Goal: Task Accomplishment & Management: Complete application form

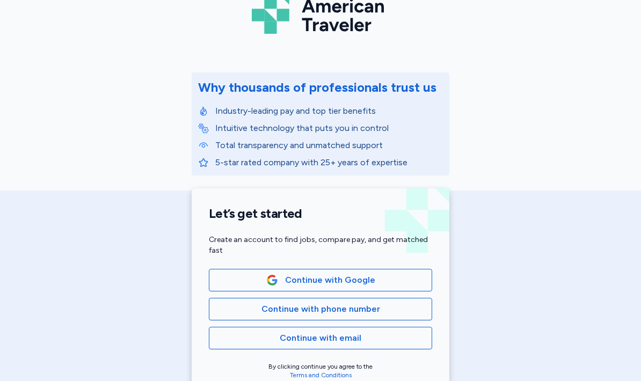
scroll to position [70, 0]
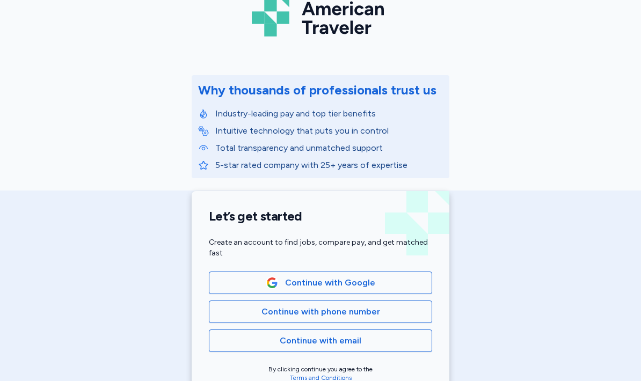
click at [372, 314] on span "Continue with phone number" at bounding box center [320, 311] width 119 height 13
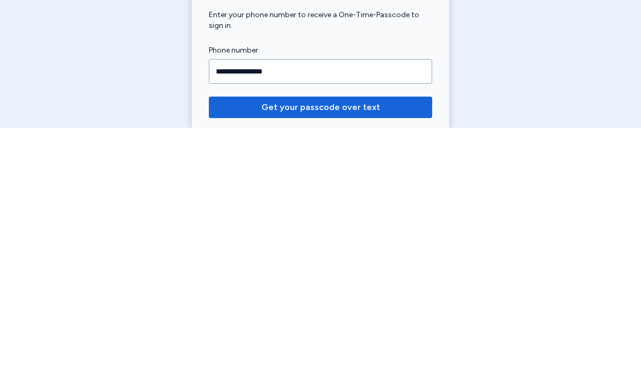
type input "**********"
click at [273, 350] on button "Get your passcode over text" at bounding box center [320, 360] width 223 height 21
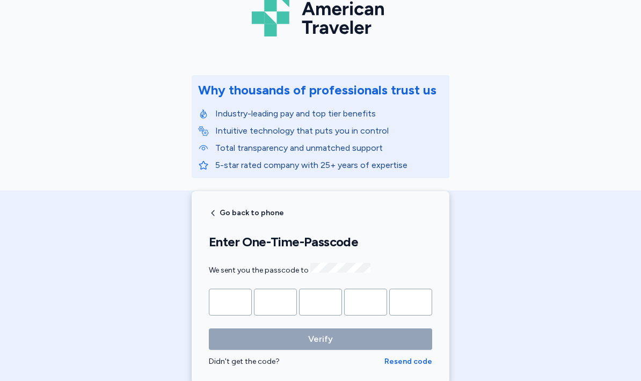
click at [242, 309] on input "Please enter OTP character 1" at bounding box center [230, 302] width 43 height 27
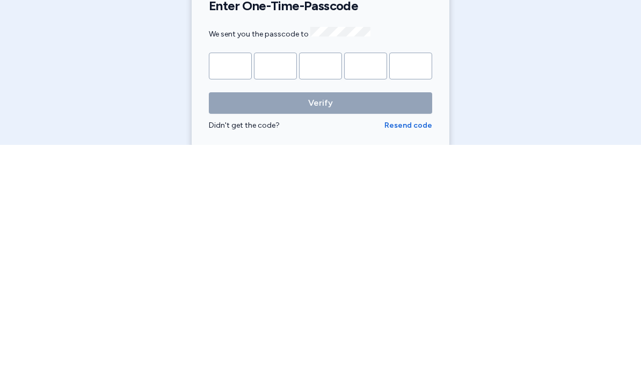
type input "*"
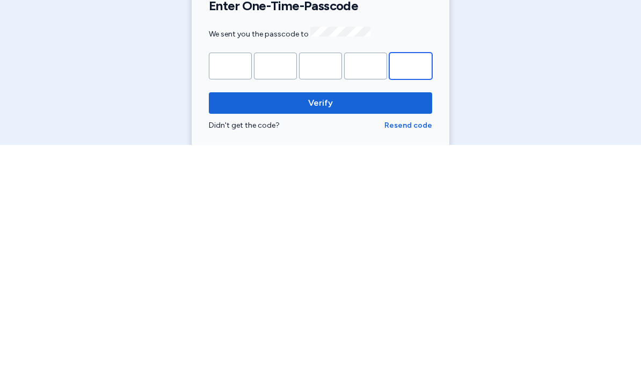
type input "*"
click at [361, 333] on span "Verify" at bounding box center [320, 339] width 206 height 13
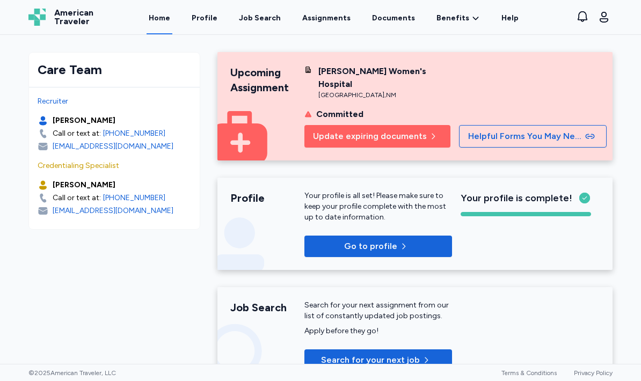
click at [338, 25] on link "Assignments" at bounding box center [326, 17] width 53 height 34
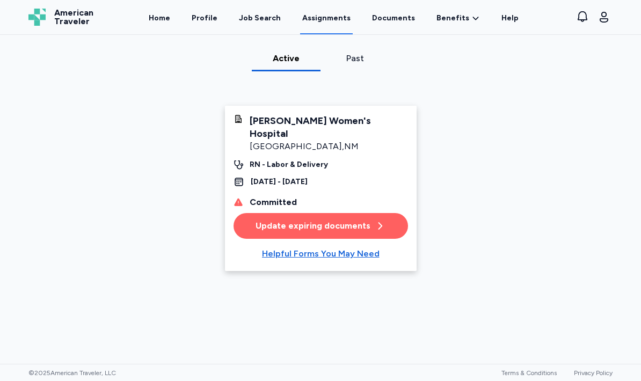
click at [330, 219] on div "Update expiring documents" at bounding box center [320, 225] width 130 height 13
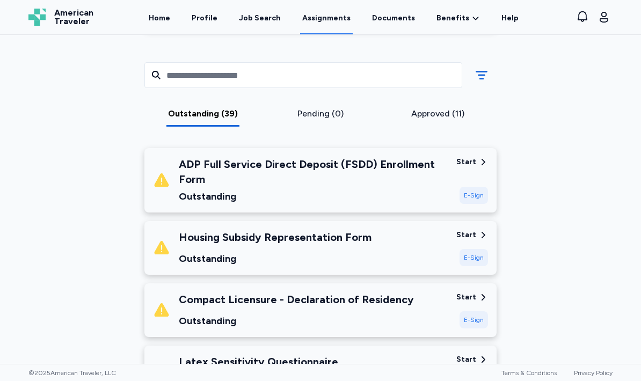
scroll to position [276, 0]
click at [480, 201] on div "E-Sign" at bounding box center [473, 194] width 28 height 17
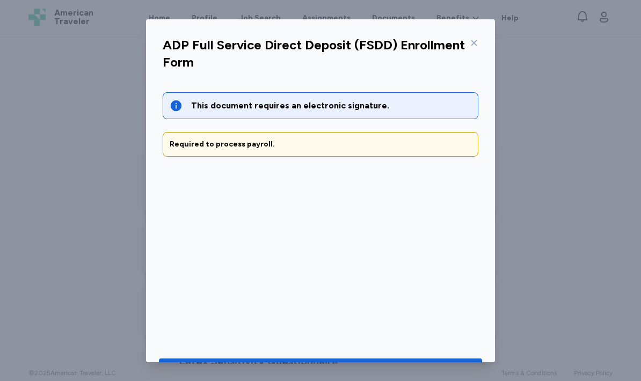
click at [236, 363] on span "Go to document to sign" at bounding box center [320, 370] width 306 height 15
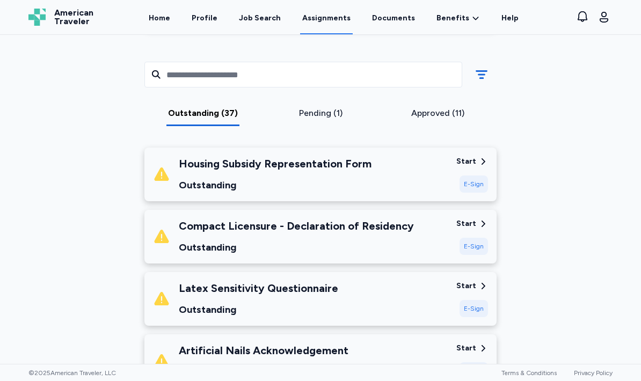
click at [475, 189] on div "E-Sign" at bounding box center [473, 183] width 28 height 17
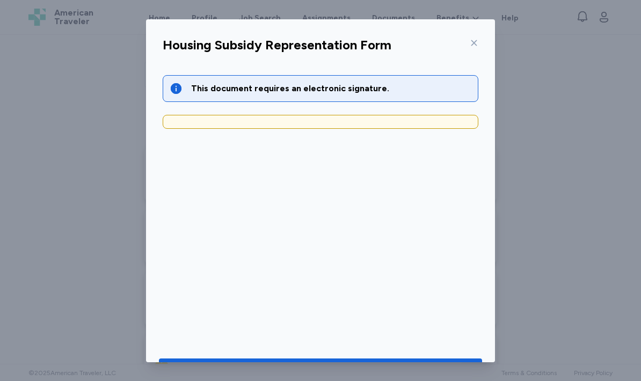
click at [313, 363] on div "Go to document to sign" at bounding box center [310, 370] width 107 height 15
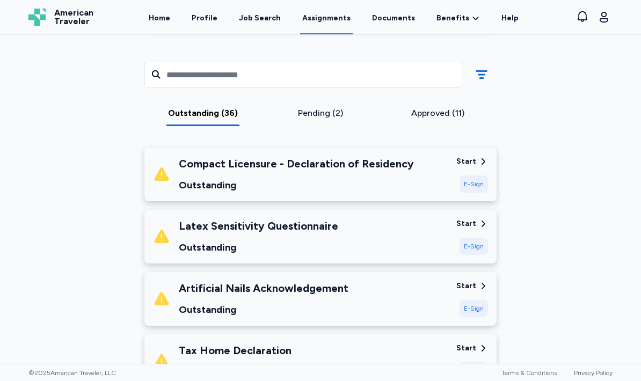
click at [480, 189] on div "E-Sign" at bounding box center [473, 183] width 28 height 17
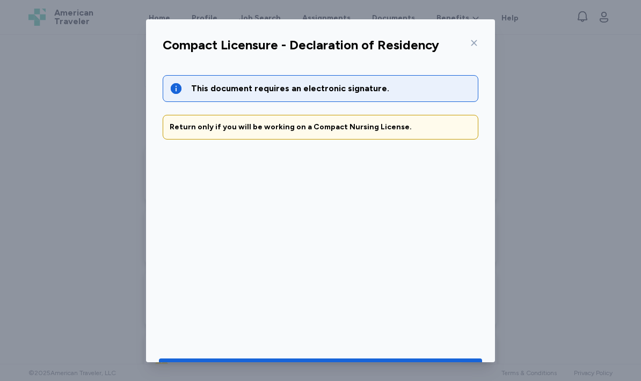
click at [417, 366] on span "Go to document to sign" at bounding box center [320, 370] width 306 height 15
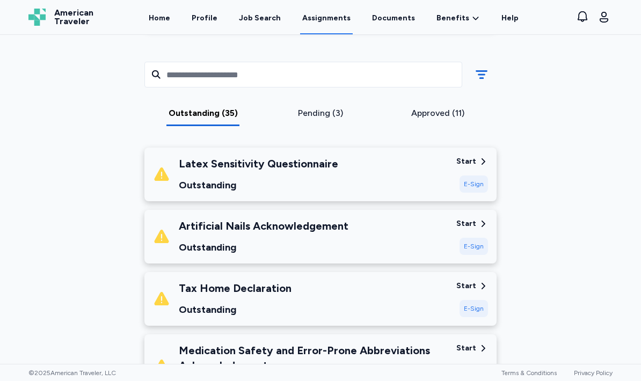
click at [483, 189] on div "E-Sign" at bounding box center [473, 183] width 28 height 17
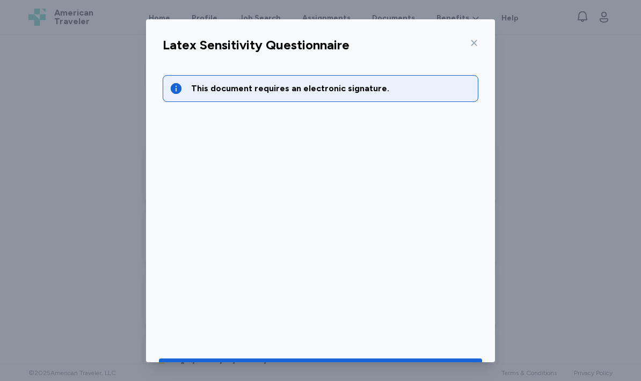
click at [336, 363] on div "Go to document to sign" at bounding box center [310, 370] width 107 height 15
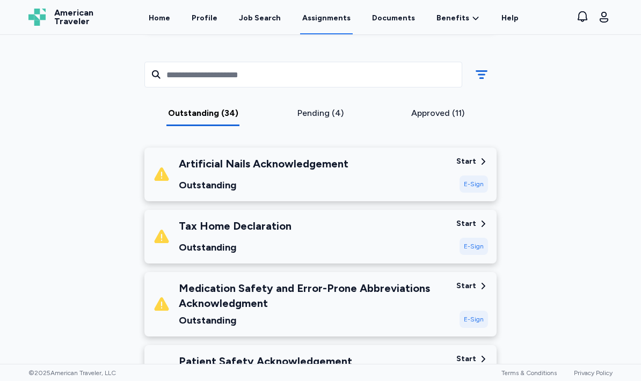
click at [475, 190] on div "E-Sign" at bounding box center [473, 183] width 28 height 17
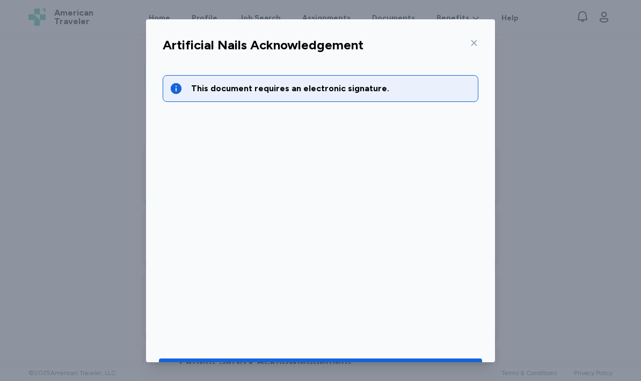
click at [436, 371] on span "Go to document to sign" at bounding box center [320, 370] width 306 height 15
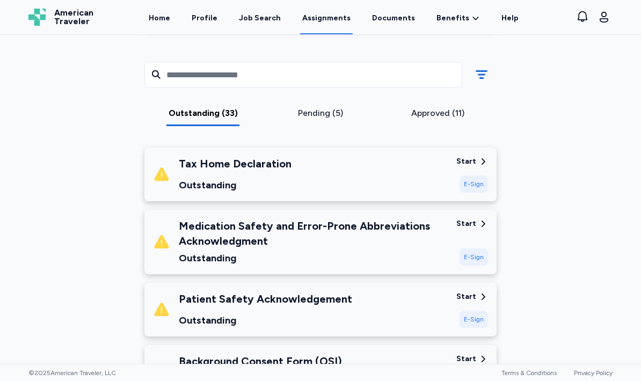
click at [479, 187] on div "E-Sign" at bounding box center [473, 183] width 28 height 17
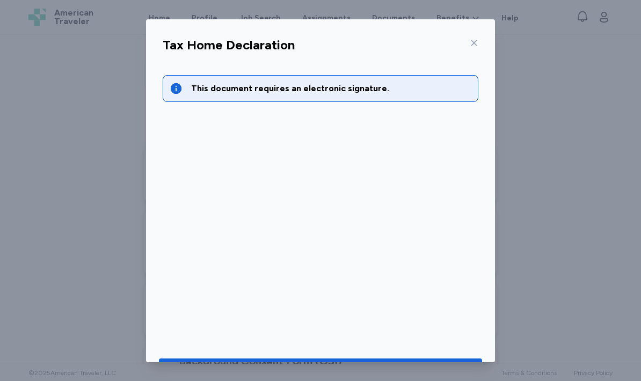
click at [394, 366] on span "Go to document to sign" at bounding box center [320, 370] width 306 height 15
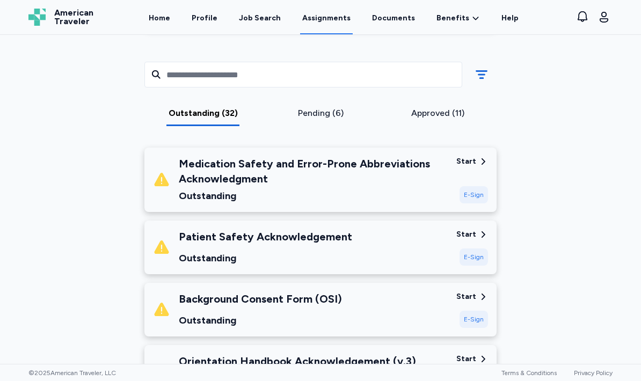
click at [475, 199] on div "E-Sign" at bounding box center [473, 194] width 28 height 17
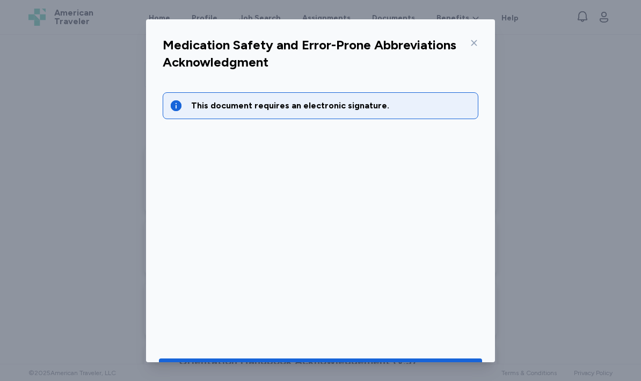
click at [447, 365] on span "Go to document to sign" at bounding box center [320, 370] width 306 height 15
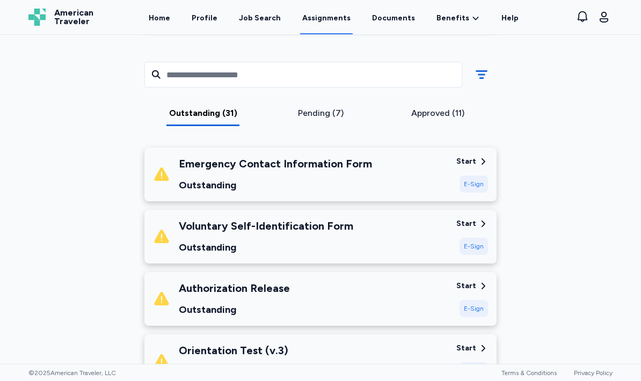
click at [477, 187] on div "E-Sign" at bounding box center [473, 183] width 28 height 17
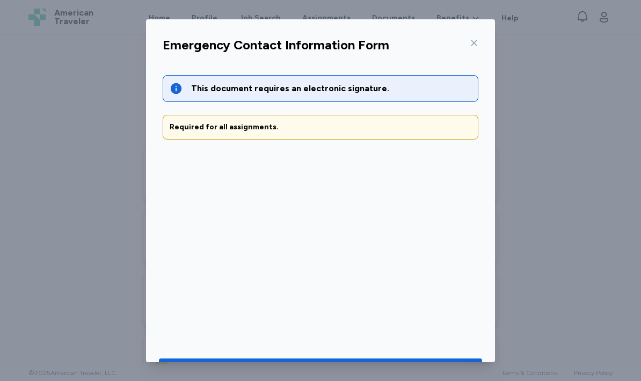
click at [442, 363] on span "Go to document to sign" at bounding box center [320, 370] width 306 height 15
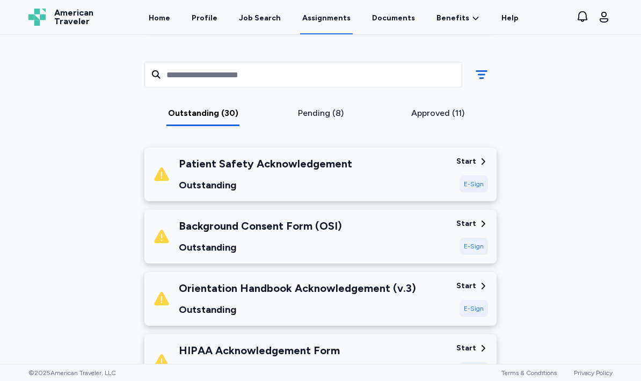
click at [469, 182] on div "E-Sign" at bounding box center [473, 183] width 28 height 17
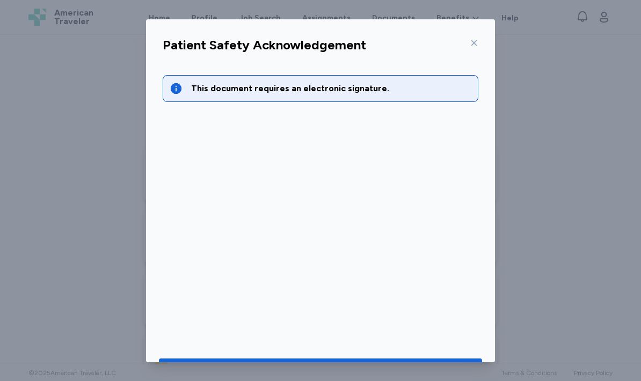
click at [457, 363] on span "Go to document to sign" at bounding box center [320, 370] width 306 height 15
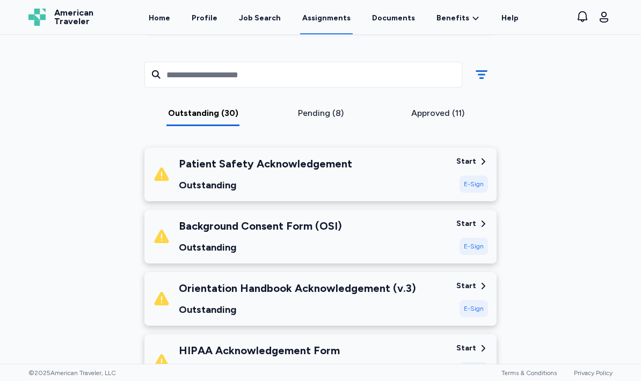
click at [479, 195] on div "Patient Safety Acknowledgement Outstanding Start E-Sign" at bounding box center [320, 175] width 352 height 54
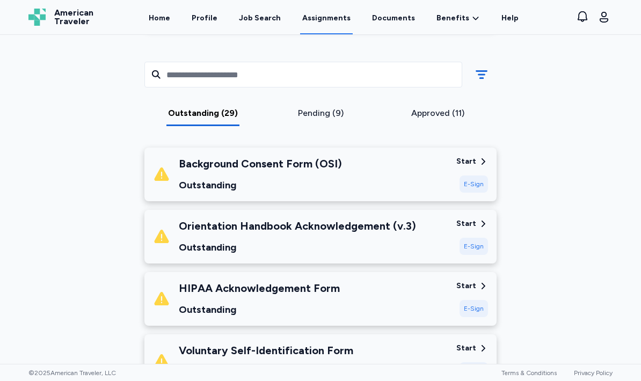
click at [486, 180] on div "E-Sign" at bounding box center [473, 183] width 28 height 17
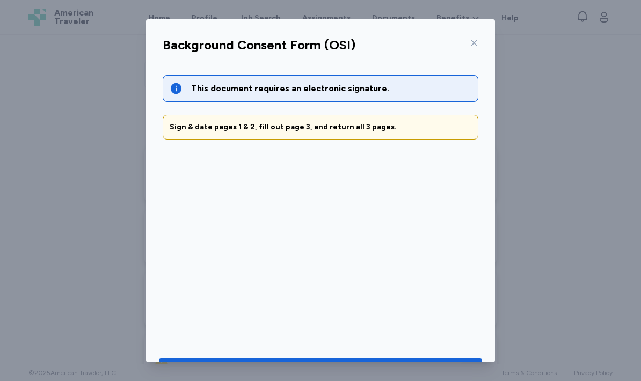
click at [449, 358] on button "Go to document to sign" at bounding box center [320, 370] width 323 height 24
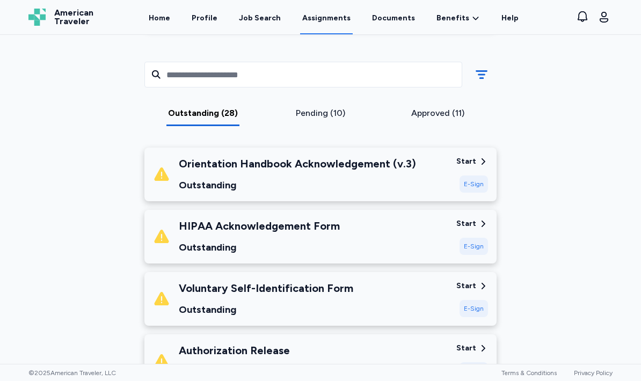
click at [485, 181] on div "E-Sign" at bounding box center [473, 183] width 28 height 17
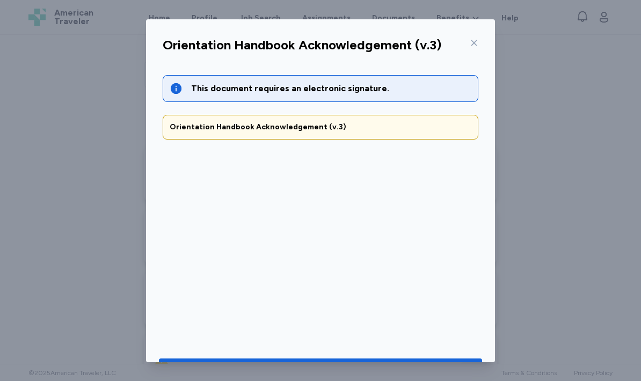
click at [444, 363] on span "Go to document to sign" at bounding box center [320, 370] width 306 height 15
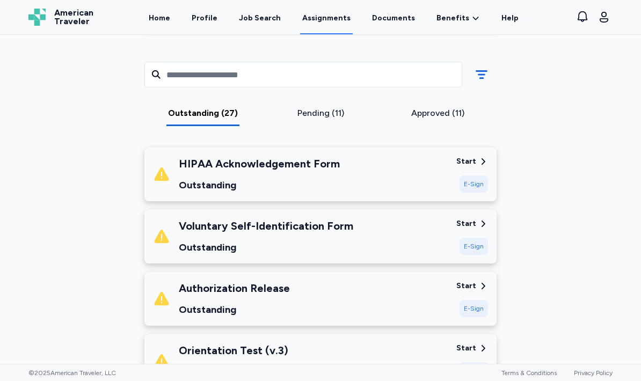
click at [483, 184] on div "E-Sign" at bounding box center [473, 183] width 28 height 17
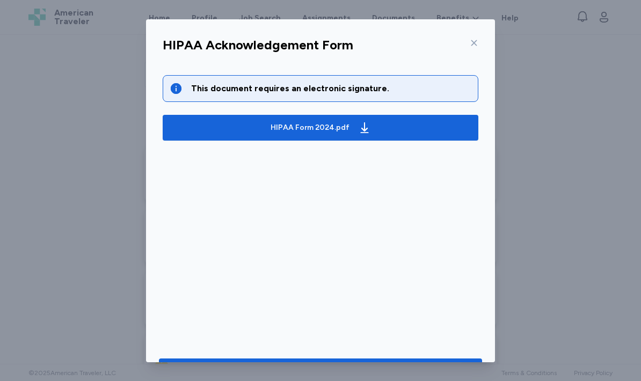
click at [420, 370] on span "Go to document to sign" at bounding box center [320, 370] width 306 height 15
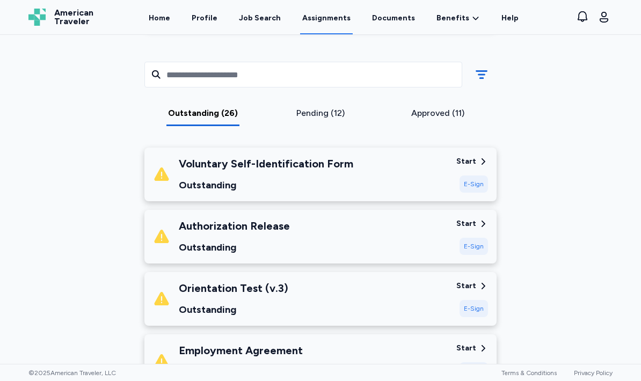
click at [480, 187] on div "E-Sign" at bounding box center [473, 183] width 28 height 17
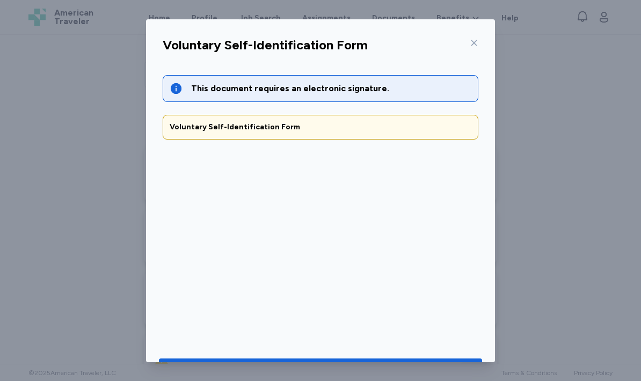
click at [451, 363] on span "Go to document to sign" at bounding box center [320, 370] width 306 height 15
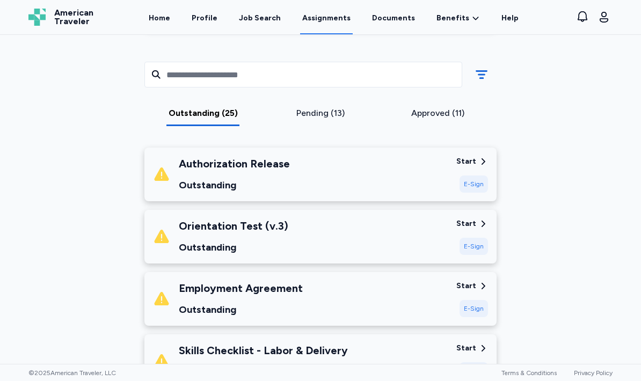
click at [484, 188] on div "E-Sign" at bounding box center [473, 183] width 28 height 17
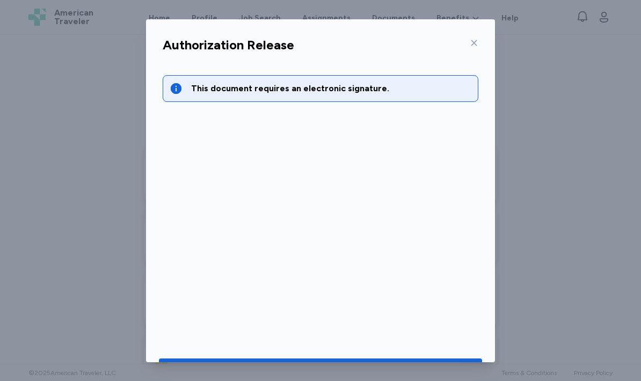
click at [440, 365] on span "Go to document to sign" at bounding box center [320, 370] width 306 height 15
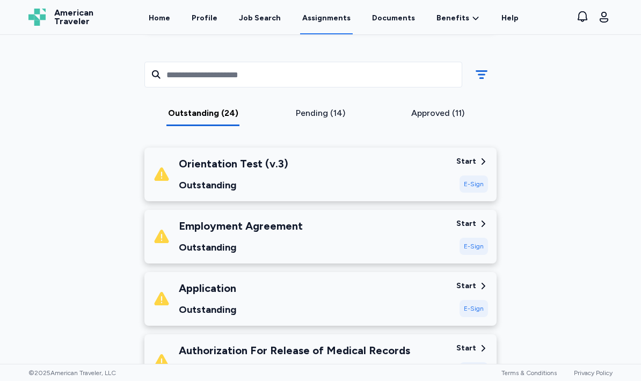
click at [480, 189] on div "E-Sign" at bounding box center [473, 183] width 28 height 17
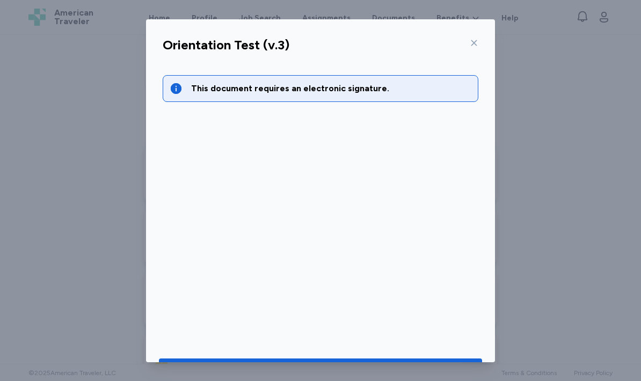
click at [464, 372] on span "Go to document to sign" at bounding box center [320, 370] width 306 height 15
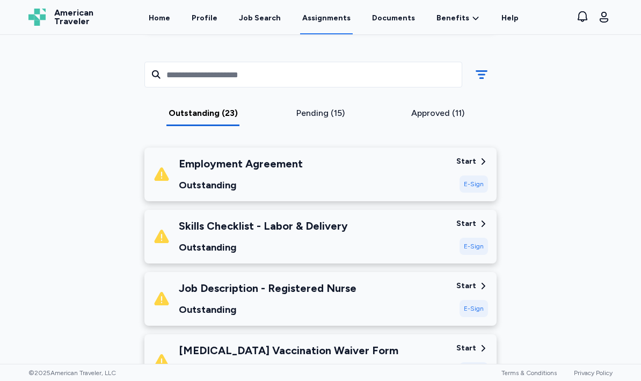
click at [469, 185] on div "E-Sign" at bounding box center [473, 183] width 28 height 17
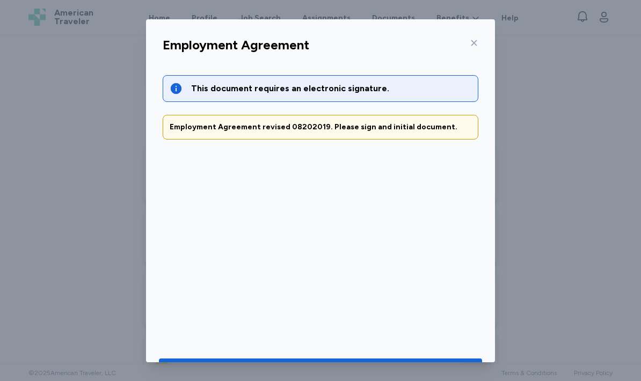
click at [448, 363] on span "Go to document to sign" at bounding box center [320, 370] width 306 height 15
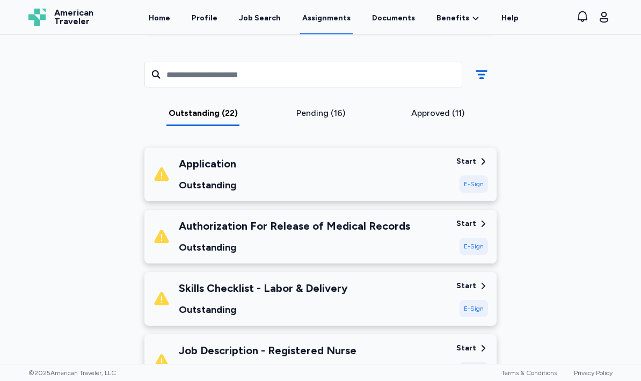
click at [473, 184] on div "E-Sign" at bounding box center [473, 183] width 28 height 17
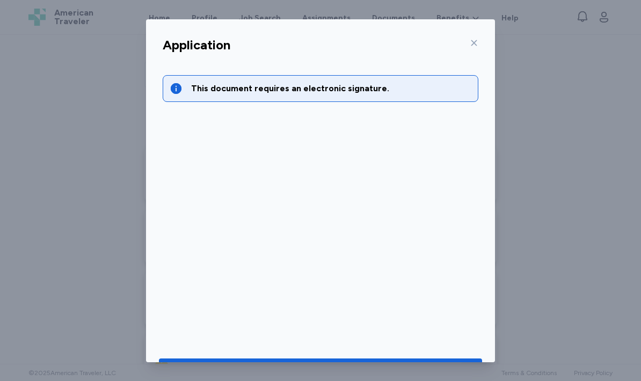
click at [443, 358] on button "Go to document to sign" at bounding box center [320, 370] width 323 height 24
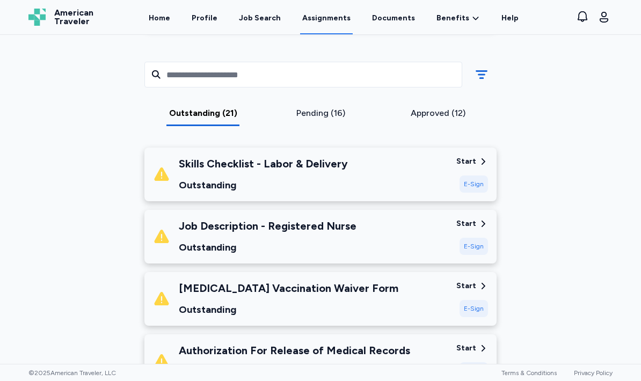
click at [477, 185] on div "E-Sign" at bounding box center [473, 183] width 28 height 17
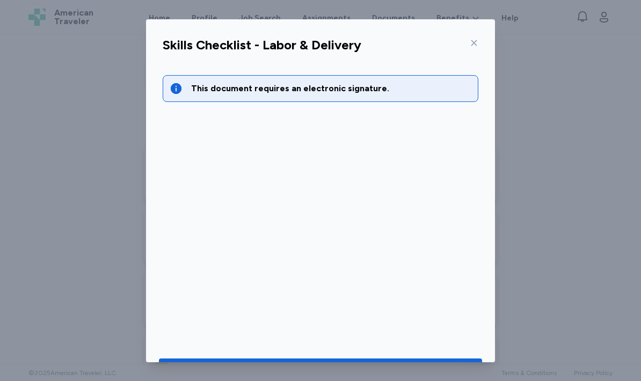
click at [215, 367] on span "Go to document to sign" at bounding box center [320, 370] width 306 height 15
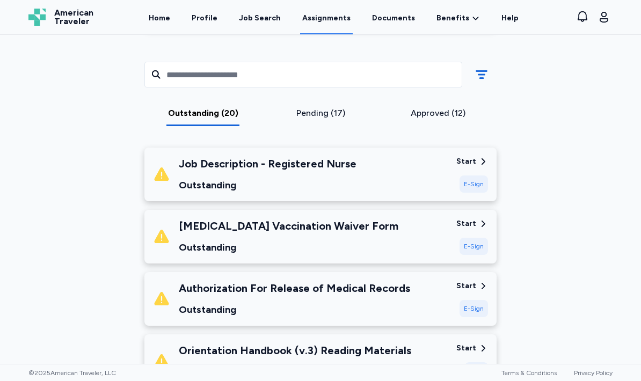
click at [478, 190] on div "E-Sign" at bounding box center [473, 183] width 28 height 17
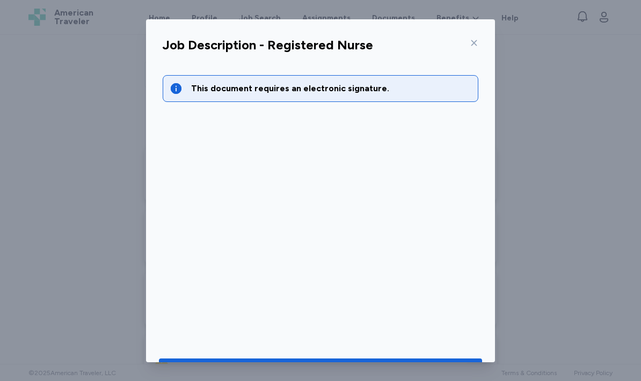
click at [248, 360] on button "Go to document to sign" at bounding box center [320, 370] width 323 height 24
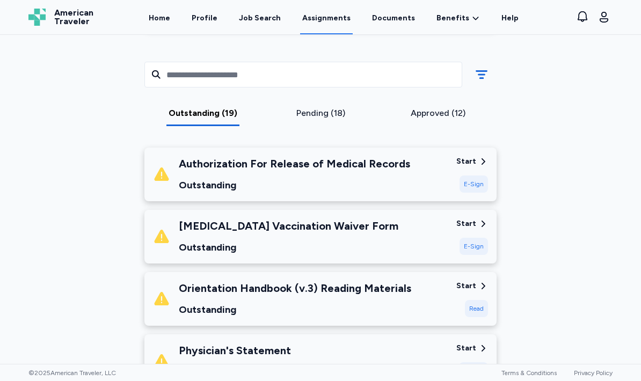
click at [475, 188] on div "E-Sign" at bounding box center [473, 183] width 28 height 17
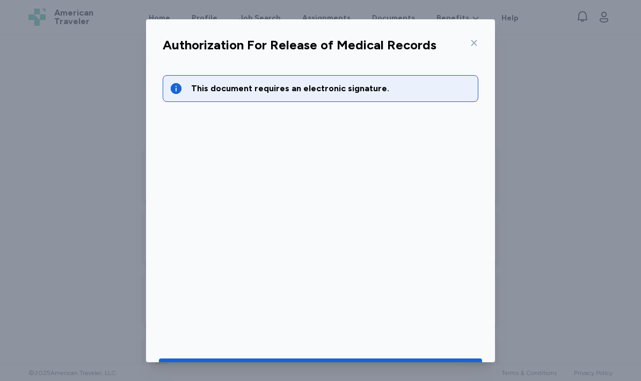
click at [245, 367] on span "Go to document to sign" at bounding box center [320, 370] width 306 height 15
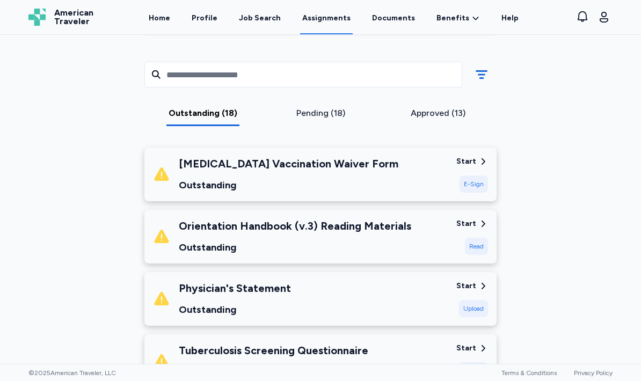
click at [475, 188] on div "E-Sign" at bounding box center [473, 183] width 28 height 17
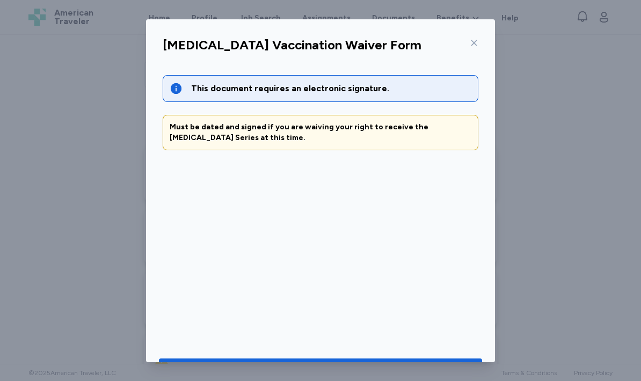
click at [186, 365] on span "Go to document to sign" at bounding box center [320, 370] width 306 height 15
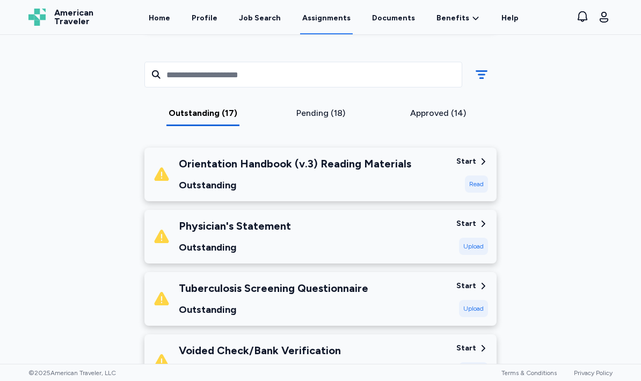
click at [477, 189] on div "Read" at bounding box center [476, 183] width 23 height 17
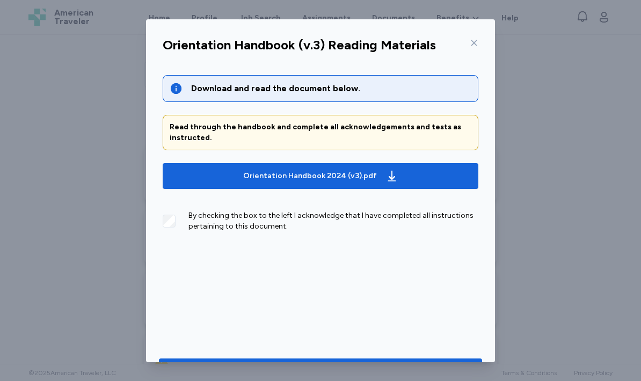
click at [417, 363] on span "Save" at bounding box center [320, 370] width 306 height 15
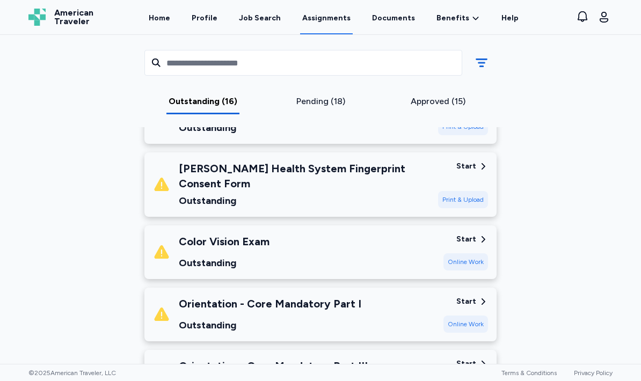
scroll to position [791, 0]
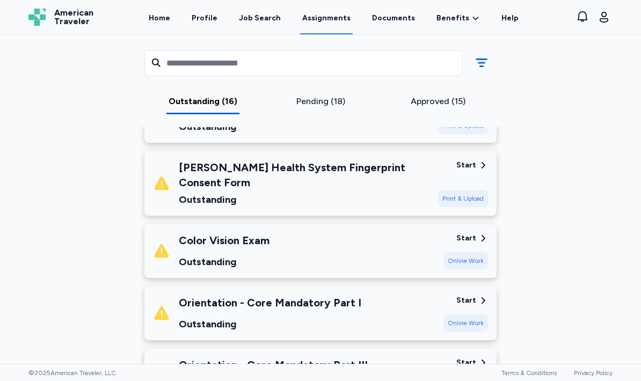
click at [483, 252] on div "Online Work" at bounding box center [465, 260] width 45 height 17
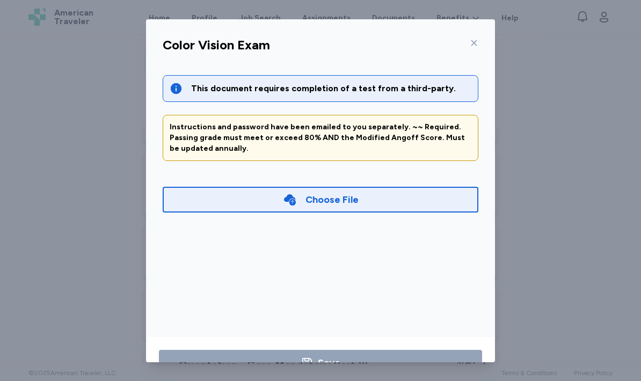
click at [477, 40] on icon at bounding box center [473, 43] width 9 height 9
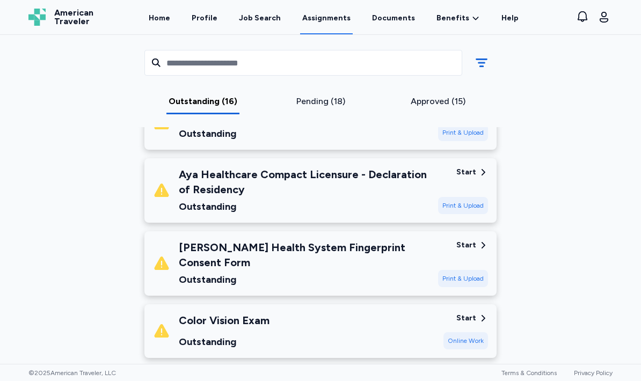
scroll to position [732, 0]
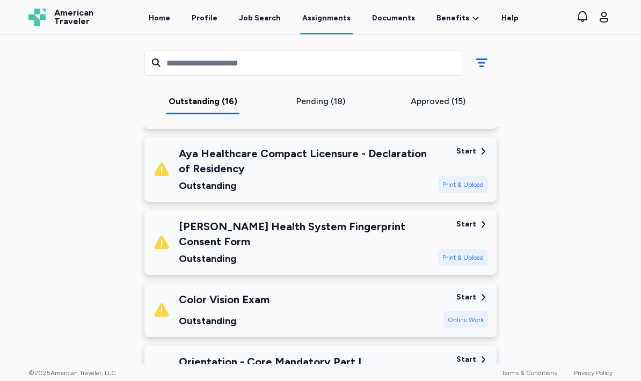
click at [483, 223] on icon at bounding box center [483, 224] width 10 height 10
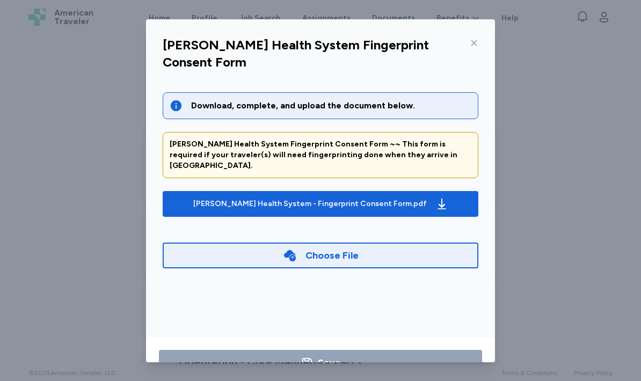
click at [458, 195] on span "[PERSON_NAME] Health System - Fingerprint Consent Form.pdf" at bounding box center [320, 203] width 298 height 17
click at [476, 41] on icon at bounding box center [473, 43] width 9 height 9
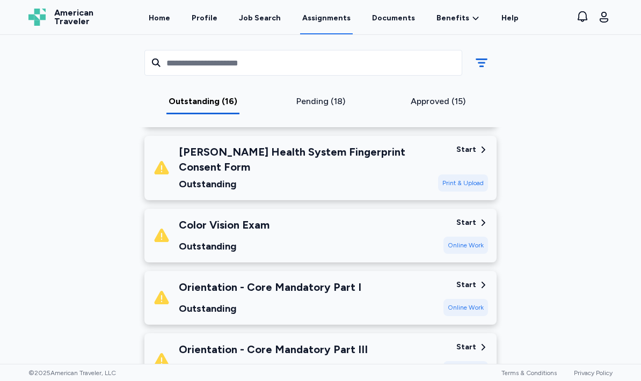
scroll to position [818, 0]
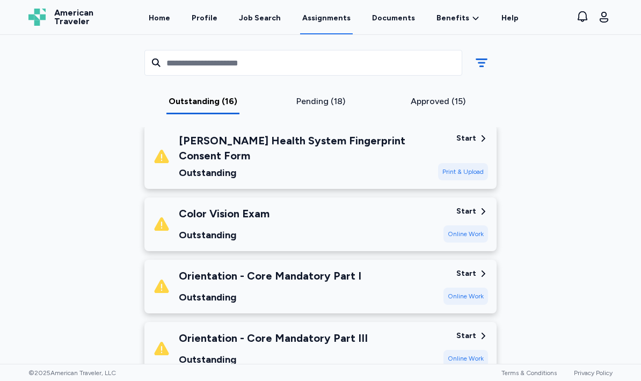
click at [477, 206] on div "Start" at bounding box center [472, 211] width 32 height 11
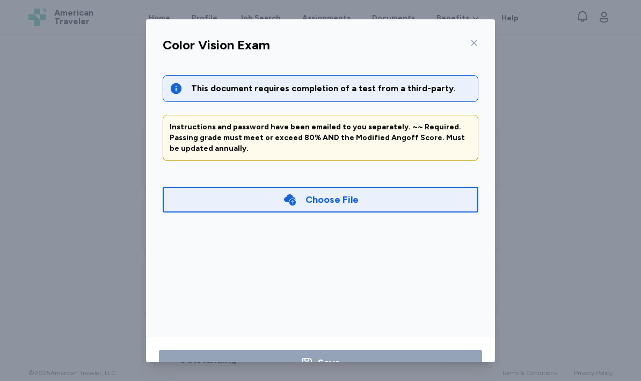
click at [474, 48] on div at bounding box center [471, 42] width 13 height 17
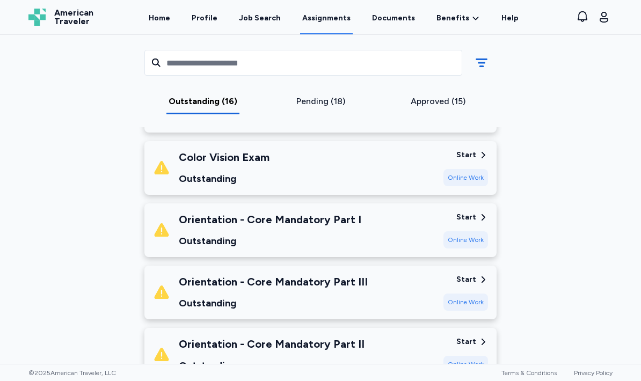
scroll to position [876, 0]
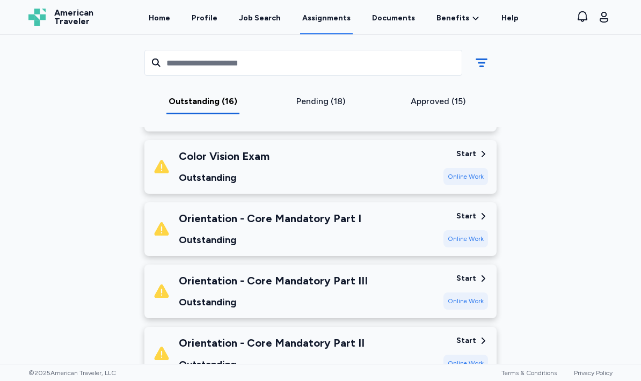
click at [476, 211] on div "Start" at bounding box center [472, 216] width 32 height 11
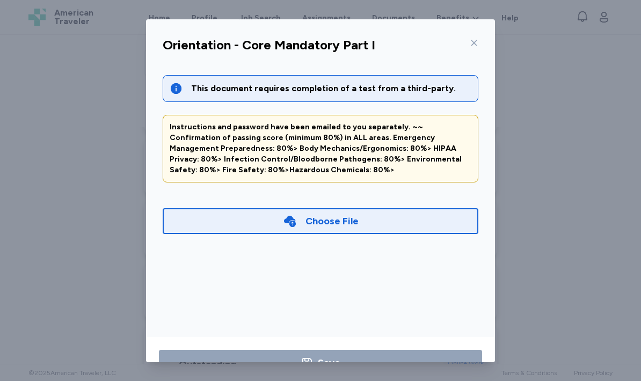
click at [469, 45] on div at bounding box center [471, 42] width 13 height 17
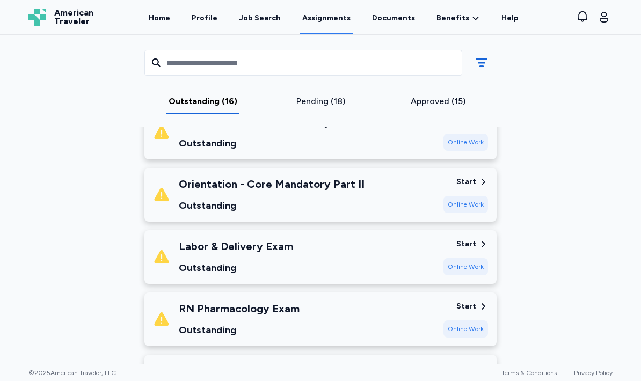
scroll to position [1035, 0]
click at [486, 239] on icon at bounding box center [483, 244] width 10 height 10
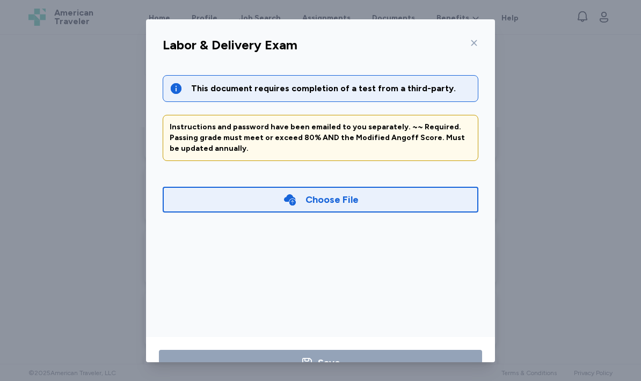
click at [466, 40] on div at bounding box center [471, 42] width 13 height 17
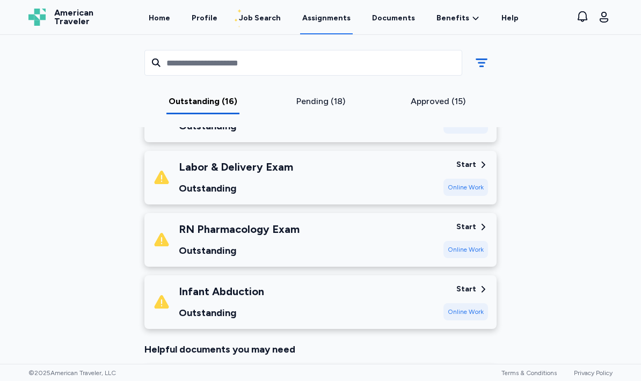
scroll to position [1117, 0]
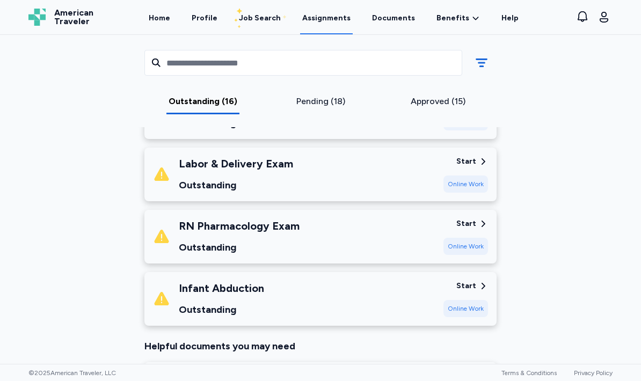
click at [483, 219] on icon at bounding box center [483, 224] width 10 height 10
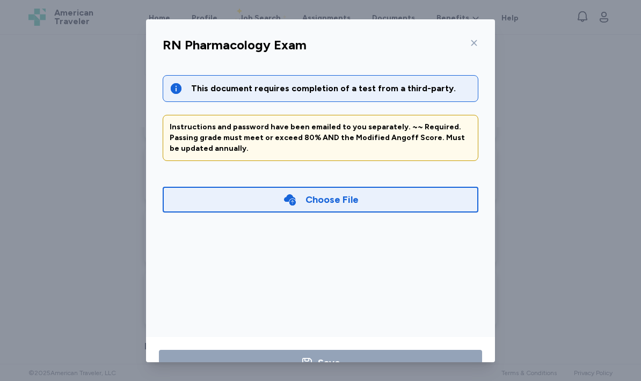
click at [477, 39] on icon at bounding box center [473, 43] width 9 height 9
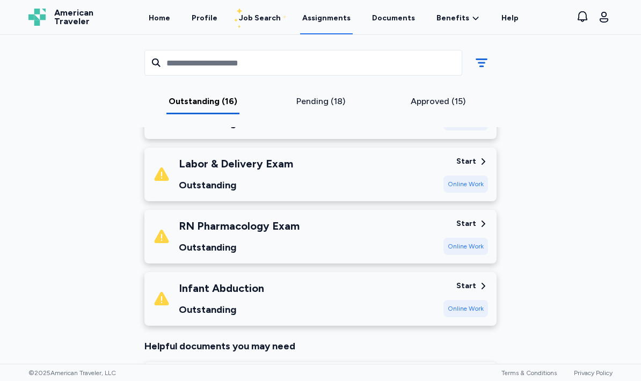
click at [403, 19] on link "Documents" at bounding box center [393, 17] width 47 height 34
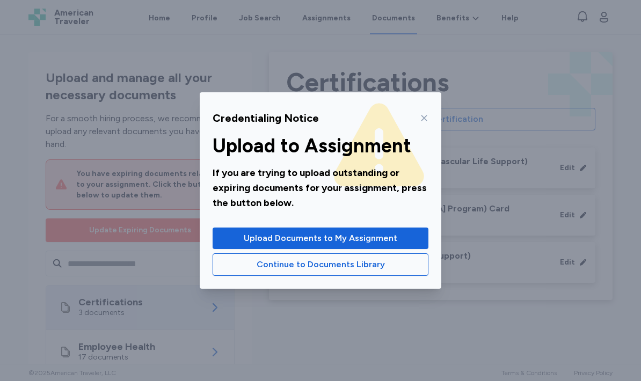
click at [370, 275] on button "Continue to Documents Library" at bounding box center [320, 264] width 216 height 23
